Goal: Information Seeking & Learning: Learn about a topic

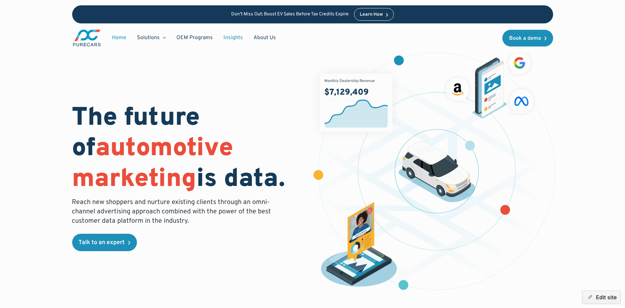
click at [235, 33] on link "Insights" at bounding box center [233, 37] width 30 height 13
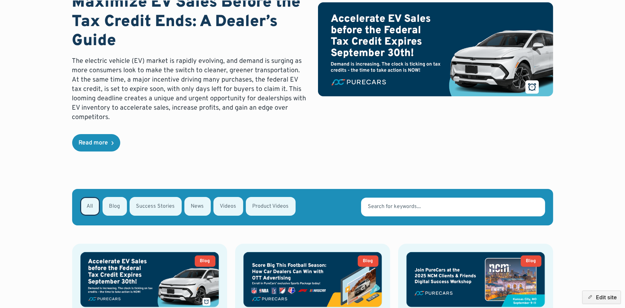
click at [201, 209] on div "Email Form" at bounding box center [197, 206] width 26 height 19
click at [195, 208] on input "News" at bounding box center [193, 205] width 4 height 4
radio input "true"
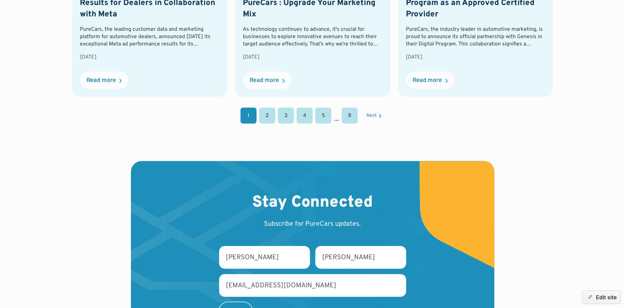
scroll to position [822, 0]
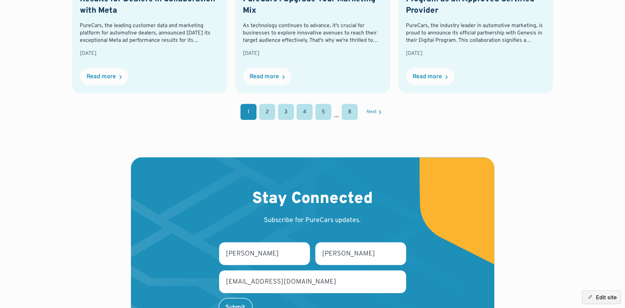
click at [270, 104] on link "2" at bounding box center [267, 112] width 16 height 16
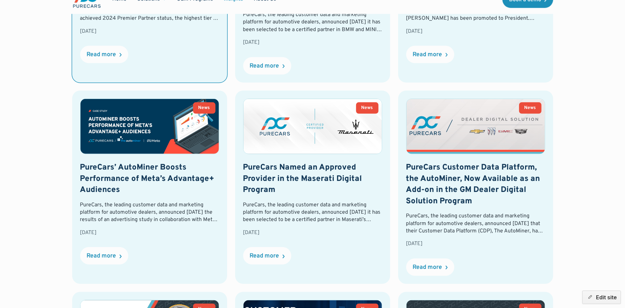
scroll to position [486, 0]
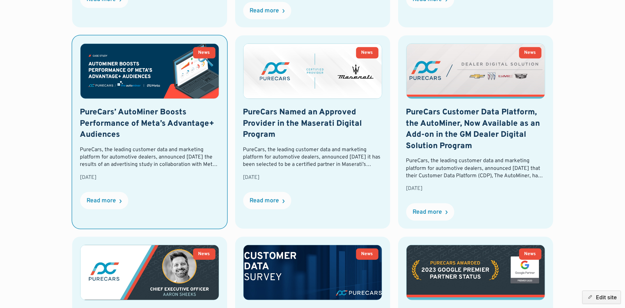
click at [147, 82] on img at bounding box center [150, 71] width 138 height 55
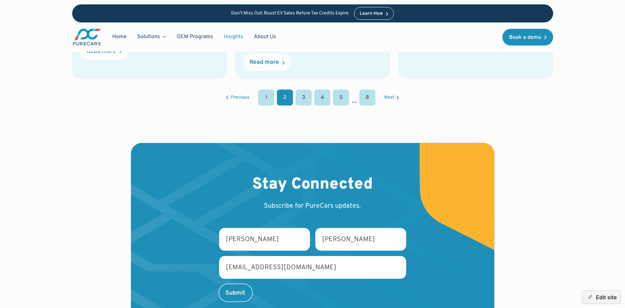
click at [265, 102] on link "1" at bounding box center [266, 98] width 16 height 16
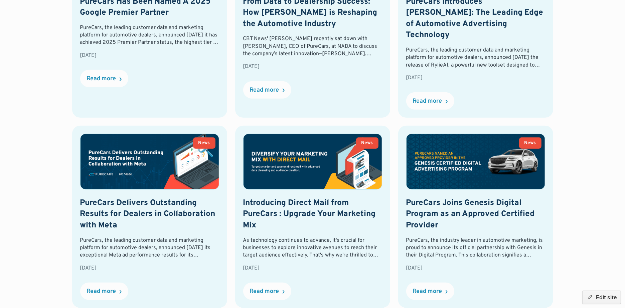
scroll to position [646, 0]
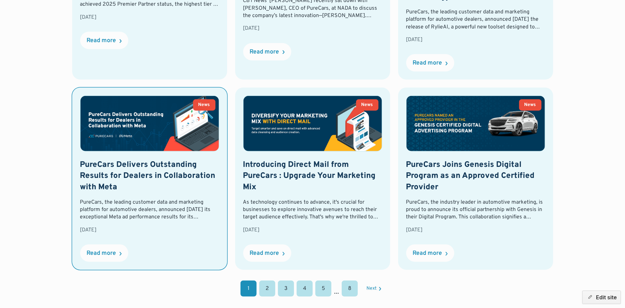
click at [143, 99] on img at bounding box center [150, 123] width 138 height 55
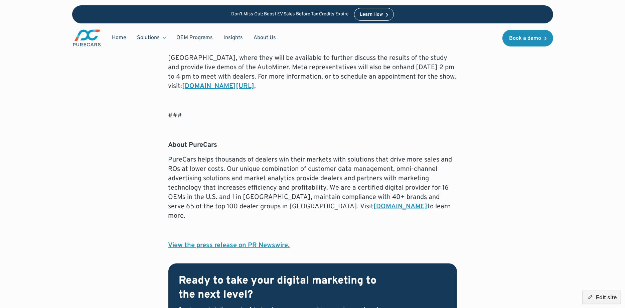
scroll to position [621, 0]
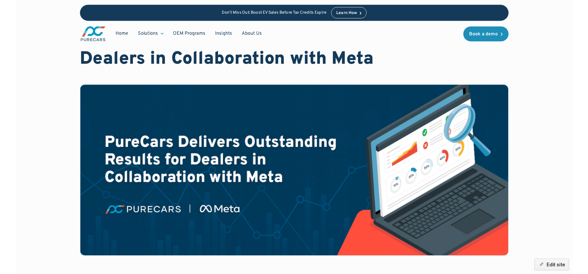
scroll to position [46, 0]
